Goal: Task Accomplishment & Management: Complete application form

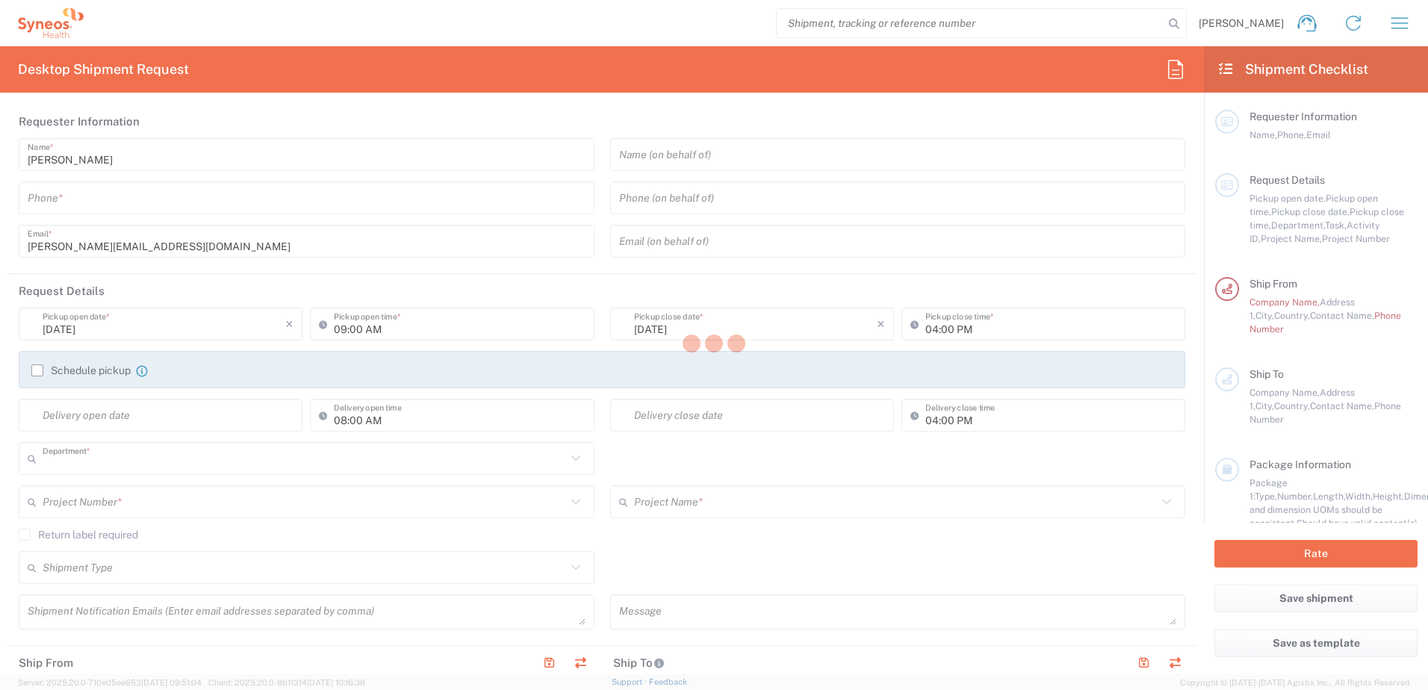
type input "3110"
type input "Syneos Health Poland sp. z.o.o"
type input "[GEOGRAPHIC_DATA]"
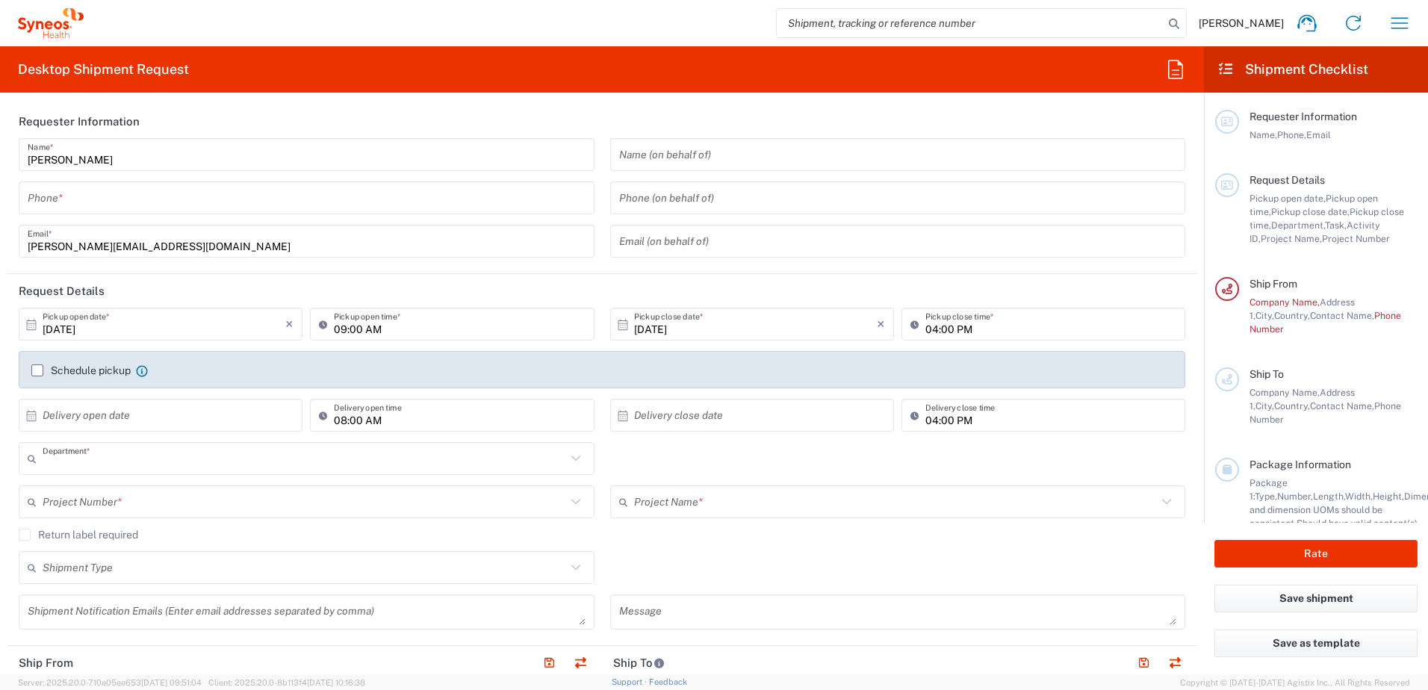
type input "3110"
type input "[GEOGRAPHIC_DATA]"
type input "Syneos Health Poland sp. z.o.o"
